Goal: Transaction & Acquisition: Purchase product/service

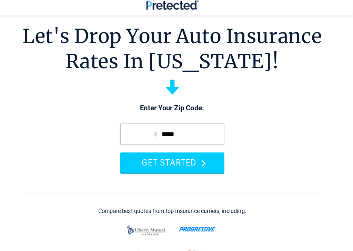
scroll to position [8, 0]
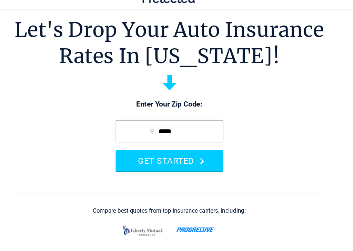
click at [11, 101] on section "Let's Drop Your Auto Insurance Rates In [US_STATE]! Enter Your Zip Code: ***** …" at bounding box center [176, 214] width 353 height 373
click at [28, 112] on section "Let's Drop Your Auto Insurance Rates In [US_STATE]! Enter Your Zip Code: ***** …" at bounding box center [176, 214] width 353 height 373
click at [138, 154] on button "GET STARTED" at bounding box center [177, 164] width 102 height 20
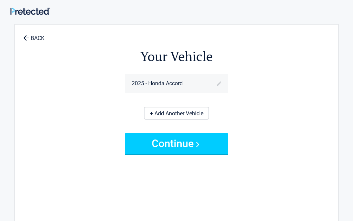
click at [134, 80] on span "2025 - Honda Accord" at bounding box center [157, 83] width 51 height 8
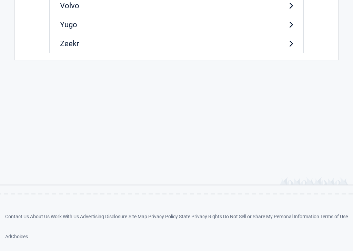
scroll to position [1872, 0]
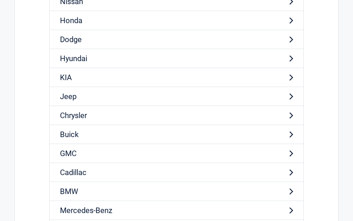
scroll to position [111, 0]
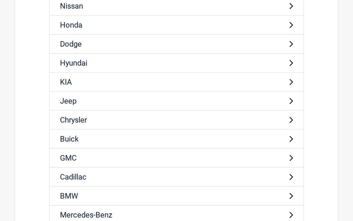
click at [64, 23] on link "Honda" at bounding box center [176, 25] width 254 height 19
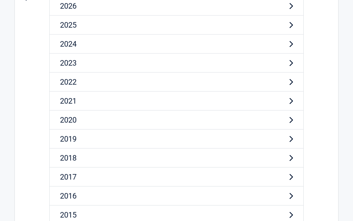
scroll to position [0, 0]
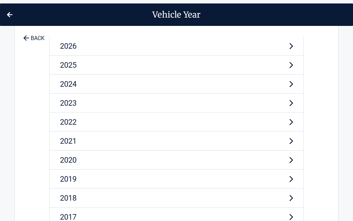
click at [75, 146] on link "2021" at bounding box center [176, 140] width 254 height 19
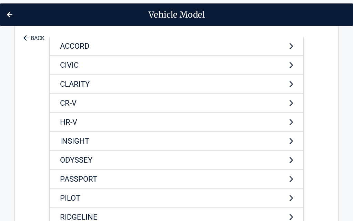
click at [4, 12] on h2 "Vehicle Model" at bounding box center [176, 14] width 353 height 22
click at [8, 16] on img at bounding box center [10, 14] width 6 height 5
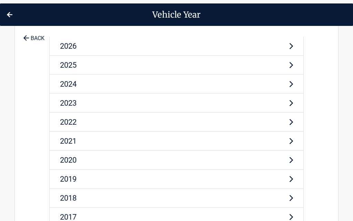
click at [63, 139] on link "2021" at bounding box center [176, 140] width 254 height 19
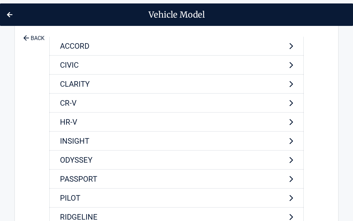
click at [46, 49] on div "BACK 2026 2025 2024 2023 2022 2021 2020 2019 2018 2017 2016 2015 2014 2013 2012…" at bounding box center [176, 150] width 324 height 253
click at [64, 65] on link "CIVIC" at bounding box center [176, 64] width 254 height 19
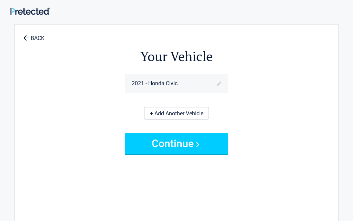
click at [141, 83] on span "2021 - Honda Civic" at bounding box center [155, 83] width 46 height 8
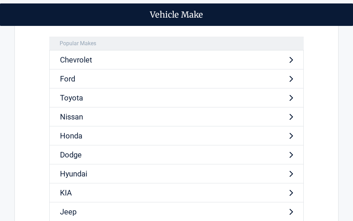
click at [68, 132] on link "Honda" at bounding box center [176, 135] width 254 height 19
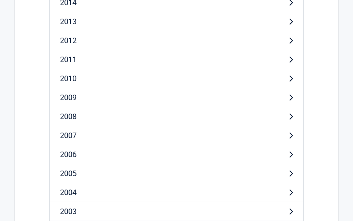
scroll to position [271, 0]
click at [29, 155] on div "BACK 2026 2025 2024 2023 2022 2021 2020 2019 2018 2017 2016 2015 2014 2013 2012…" at bounding box center [176, 202] width 324 height 898
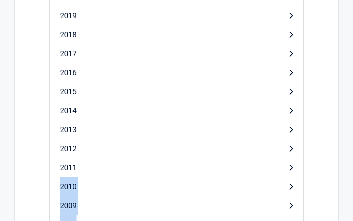
scroll to position [162, 0]
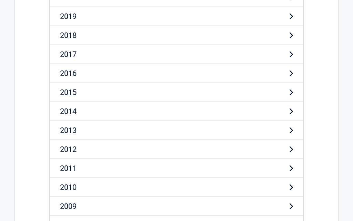
click at [61, 148] on link "2012" at bounding box center [176, 149] width 254 height 19
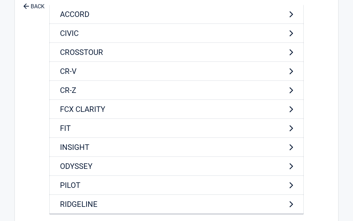
scroll to position [0, 0]
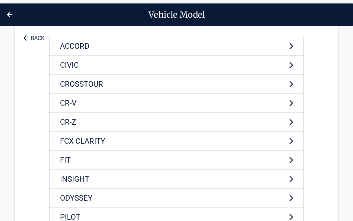
click at [28, 37] on icon at bounding box center [26, 38] width 8 height 8
